Goal: Task Accomplishment & Management: Manage account settings

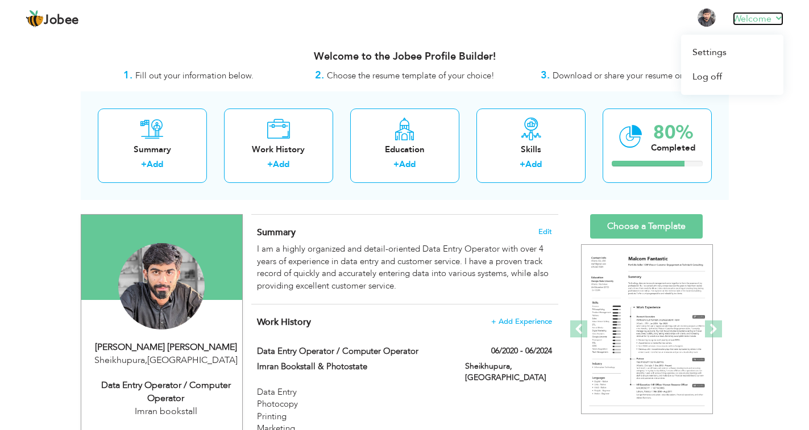
click at [770, 14] on link "Welcome" at bounding box center [758, 19] width 51 height 14
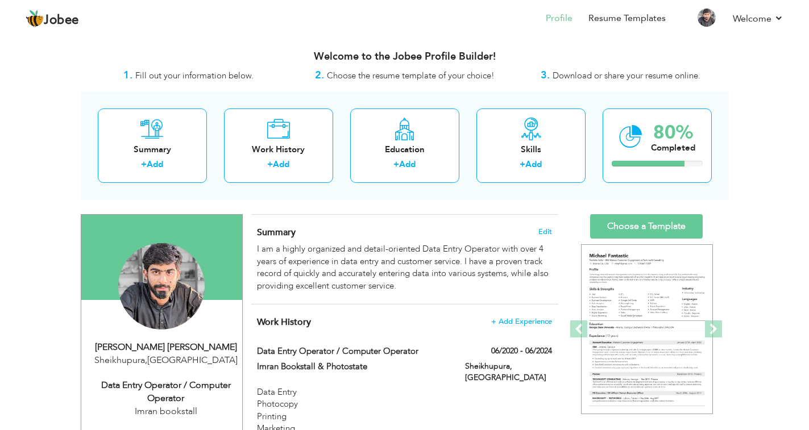
click at [464, 48] on div "Welcome to the Jobee Profile Builder!" at bounding box center [405, 54] width 648 height 28
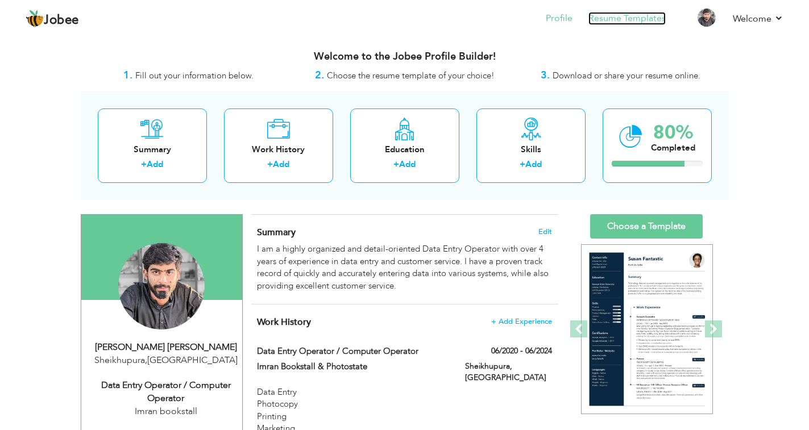
click at [638, 14] on link "Resume Templates" at bounding box center [626, 18] width 77 height 13
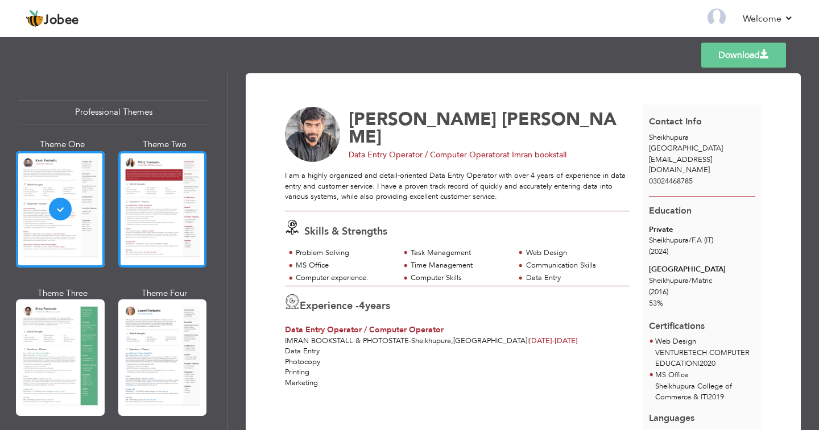
click at [184, 207] on div at bounding box center [162, 209] width 89 height 117
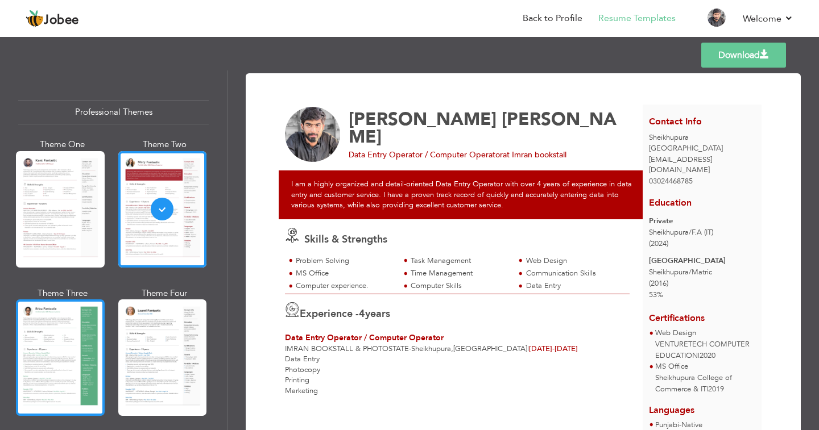
click at [27, 330] on div at bounding box center [60, 358] width 89 height 117
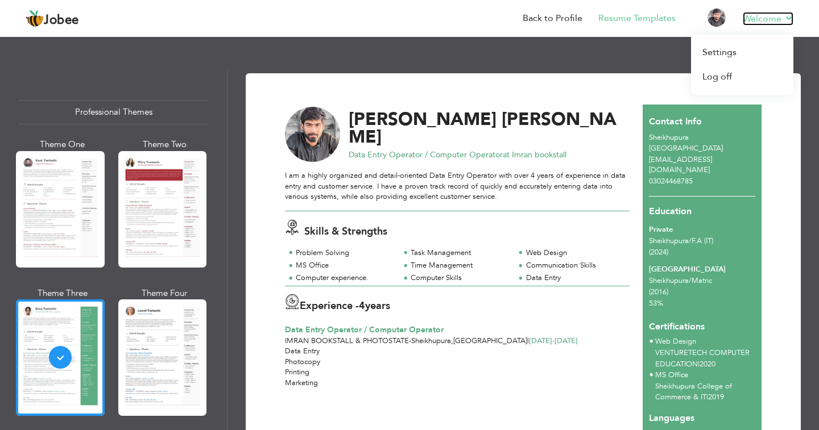
click at [787, 16] on link "Welcome" at bounding box center [767, 19] width 51 height 14
click at [742, 77] on link "Log off" at bounding box center [742, 77] width 102 height 24
